Goal: Use online tool/utility: Utilize a website feature to perform a specific function

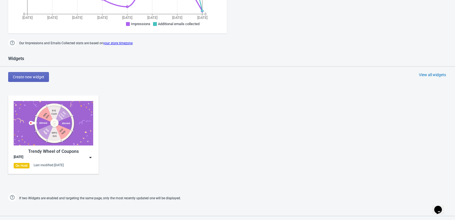
scroll to position [219, 0]
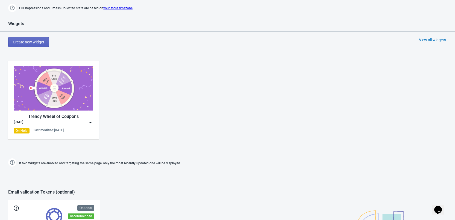
click at [91, 123] on img at bounding box center [90, 122] width 5 height 5
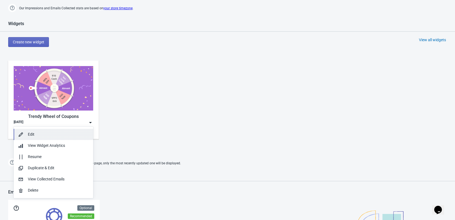
click at [39, 134] on div "Edit" at bounding box center [58, 135] width 61 height 6
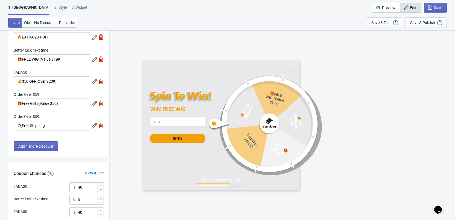
scroll to position [106, 0]
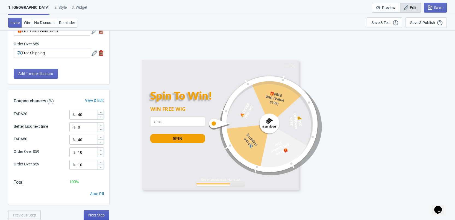
click at [98, 215] on span "Next Step" at bounding box center [96, 215] width 16 height 4
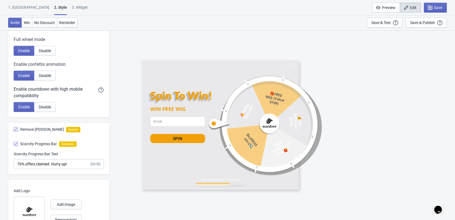
scroll to position [284, 0]
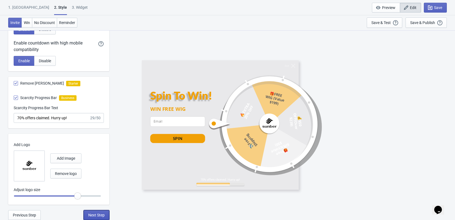
click at [98, 216] on span "Next Step" at bounding box center [96, 215] width 16 height 4
select select "once"
select select "left"
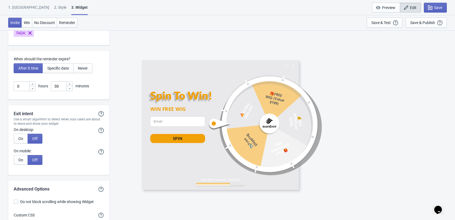
scroll to position [1378, 0]
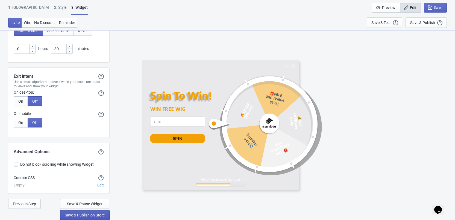
click at [89, 215] on span "Save & Publish on Store" at bounding box center [85, 215] width 40 height 4
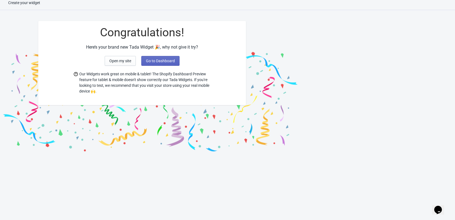
scroll to position [5, 0]
click at [163, 60] on span "Go to Dashboard" at bounding box center [160, 61] width 29 height 4
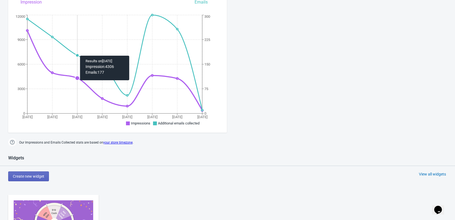
scroll to position [5, 0]
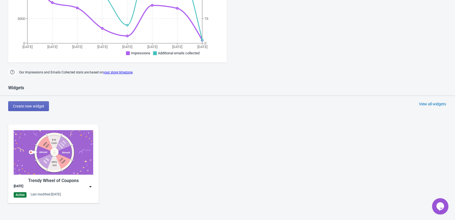
scroll to position [219, 0]
